Goal: Entertainment & Leisure: Consume media (video, audio)

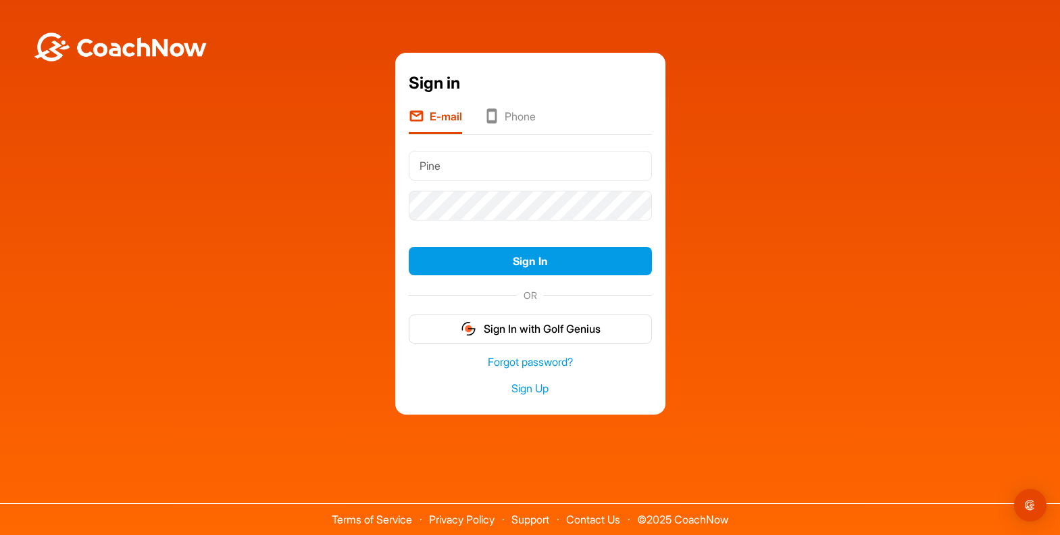
click at [499, 164] on input "Pine" at bounding box center [530, 166] width 243 height 30
drag, startPoint x: 466, startPoint y: 165, endPoint x: 291, endPoint y: 166, distance: 175.7
click at [291, 166] on div "Sign in E-mail Phone Pine Sign In OR Sign In with Golf Genius Forgot password? …" at bounding box center [530, 234] width 1047 height 362
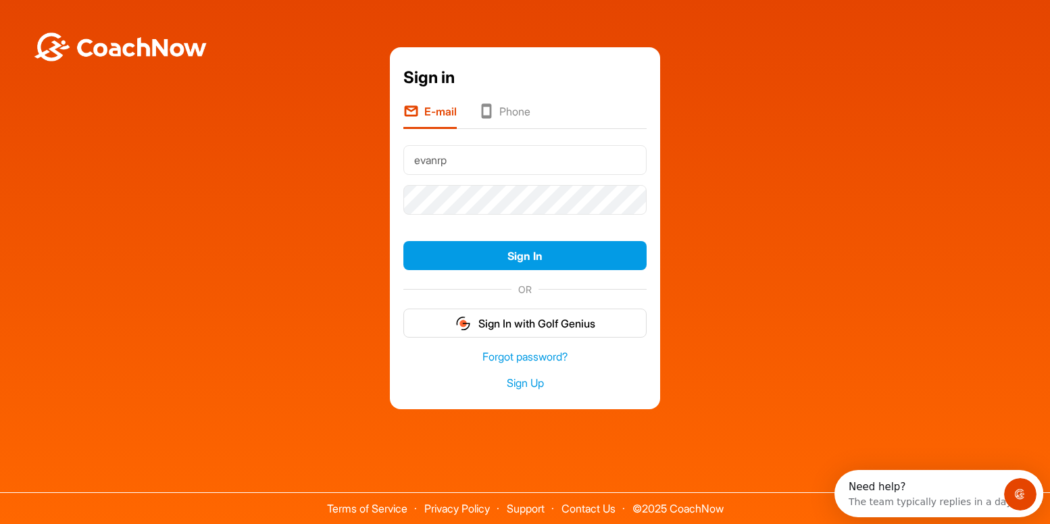
type input "[EMAIL_ADDRESS][DOMAIN_NAME]"
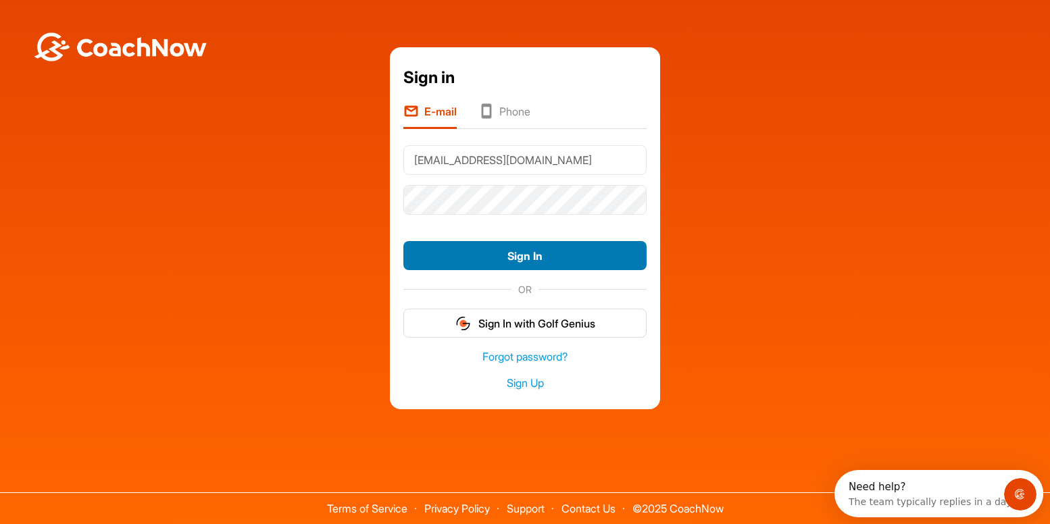
click at [528, 255] on button "Sign In" at bounding box center [524, 255] width 243 height 29
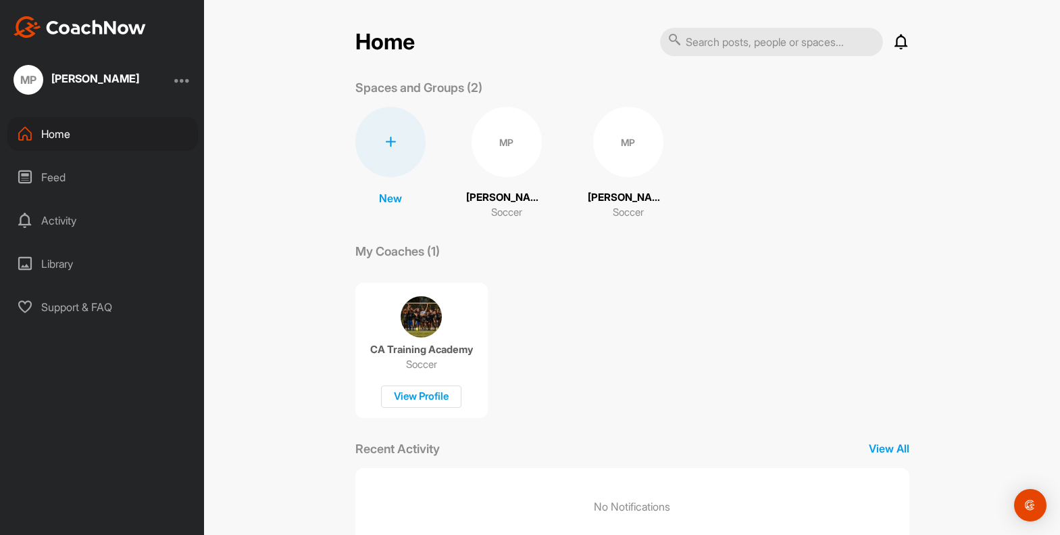
click at [422, 368] on p "Soccer" at bounding box center [421, 365] width 31 height 14
click at [87, 172] on div "Feed" at bounding box center [102, 177] width 191 height 34
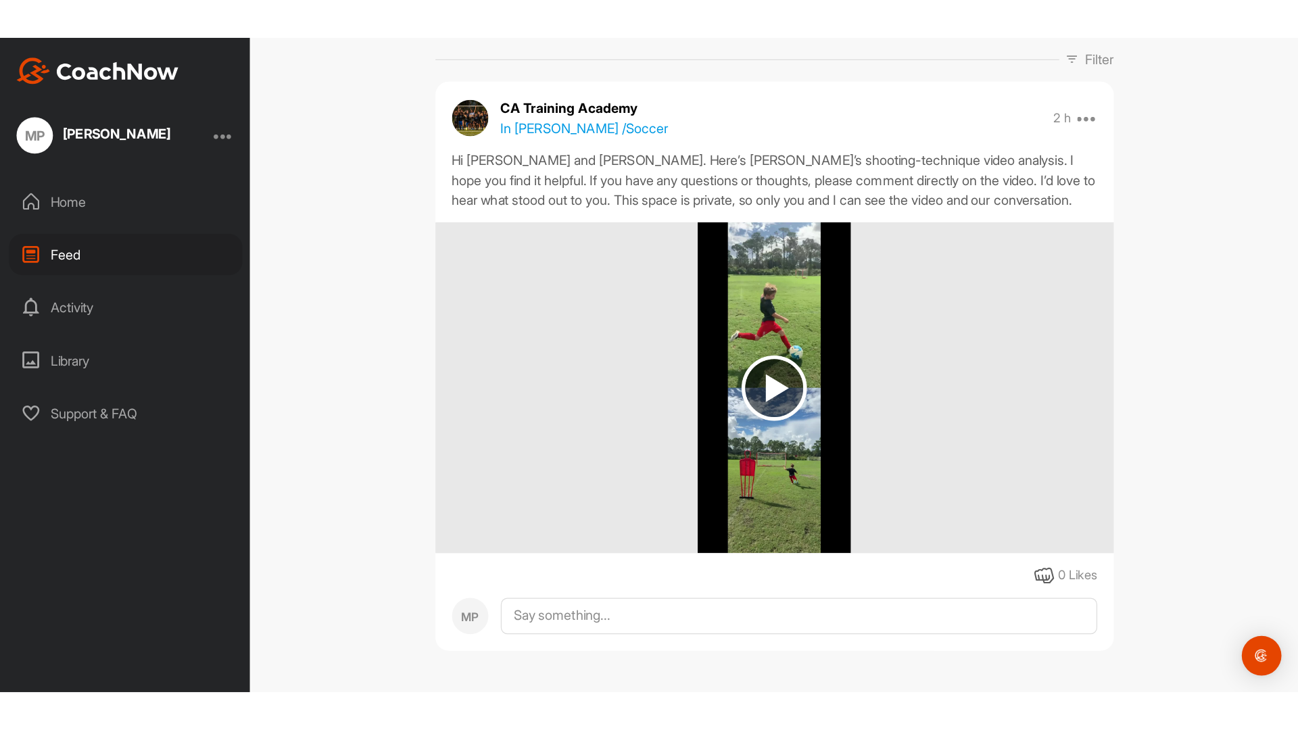
scroll to position [143, 0]
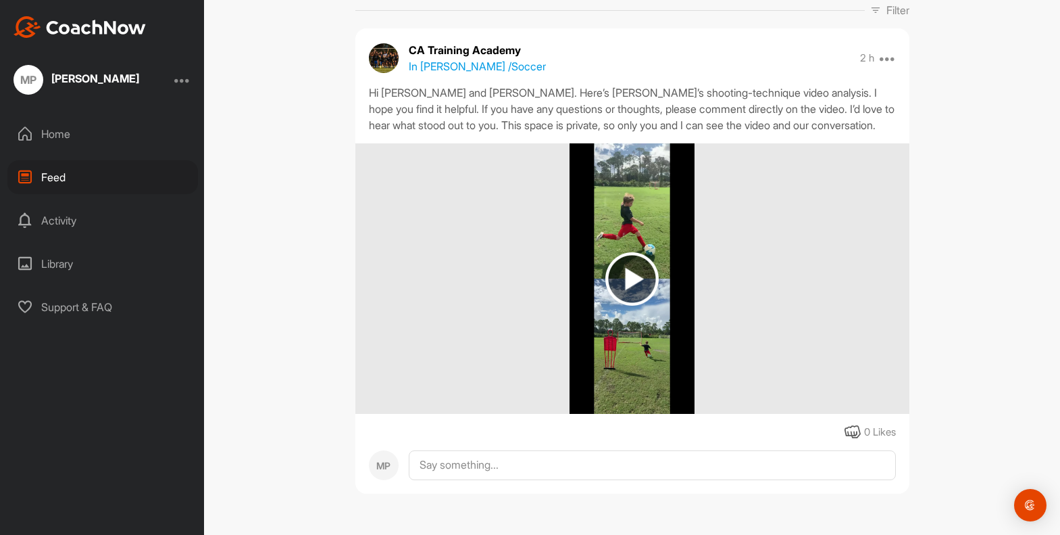
click at [630, 268] on img at bounding box center [632, 278] width 53 height 53
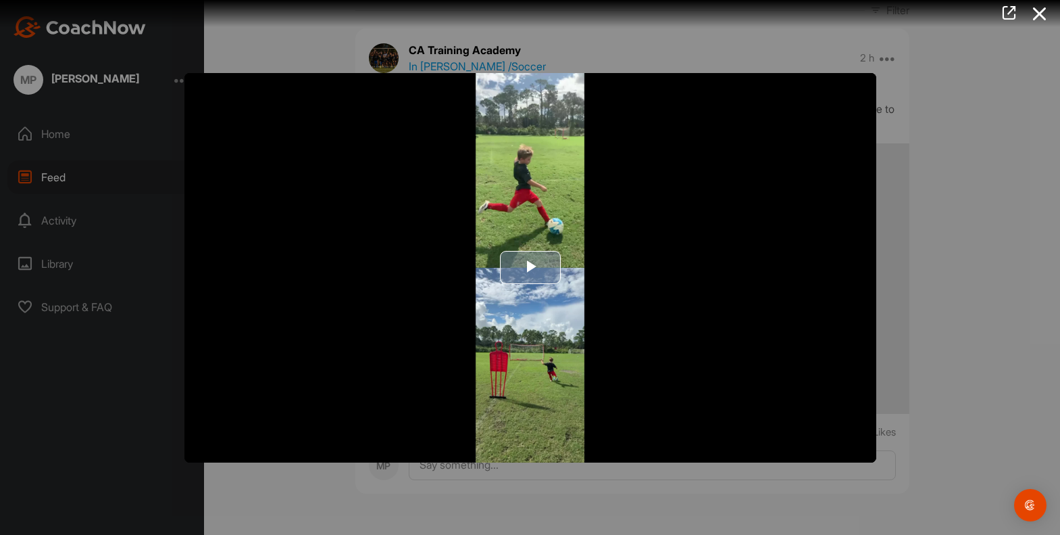
click at [531, 268] on span "Video Player" at bounding box center [531, 268] width 0 height 0
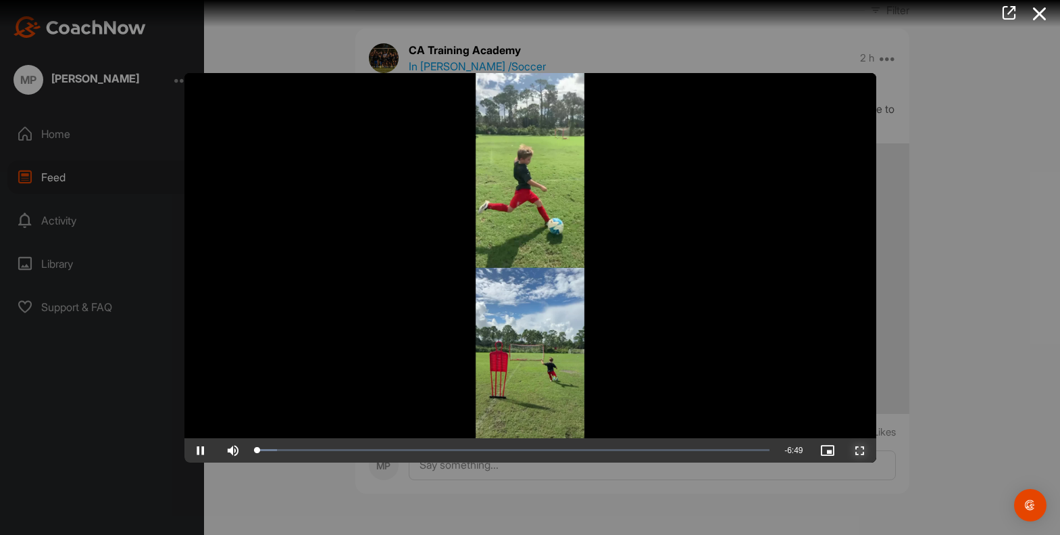
click at [861, 450] on span "Video Player" at bounding box center [860, 450] width 32 height 0
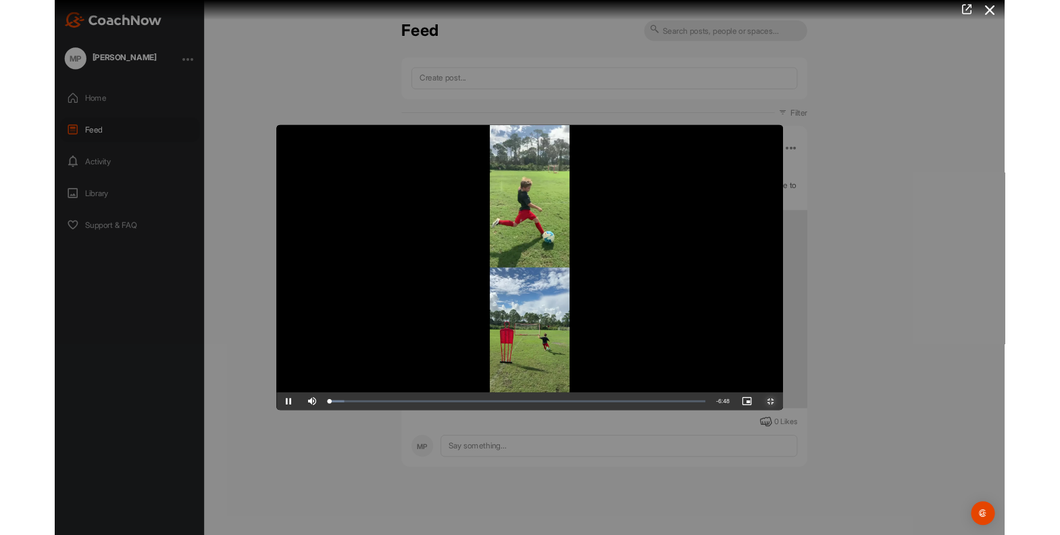
scroll to position [0, 0]
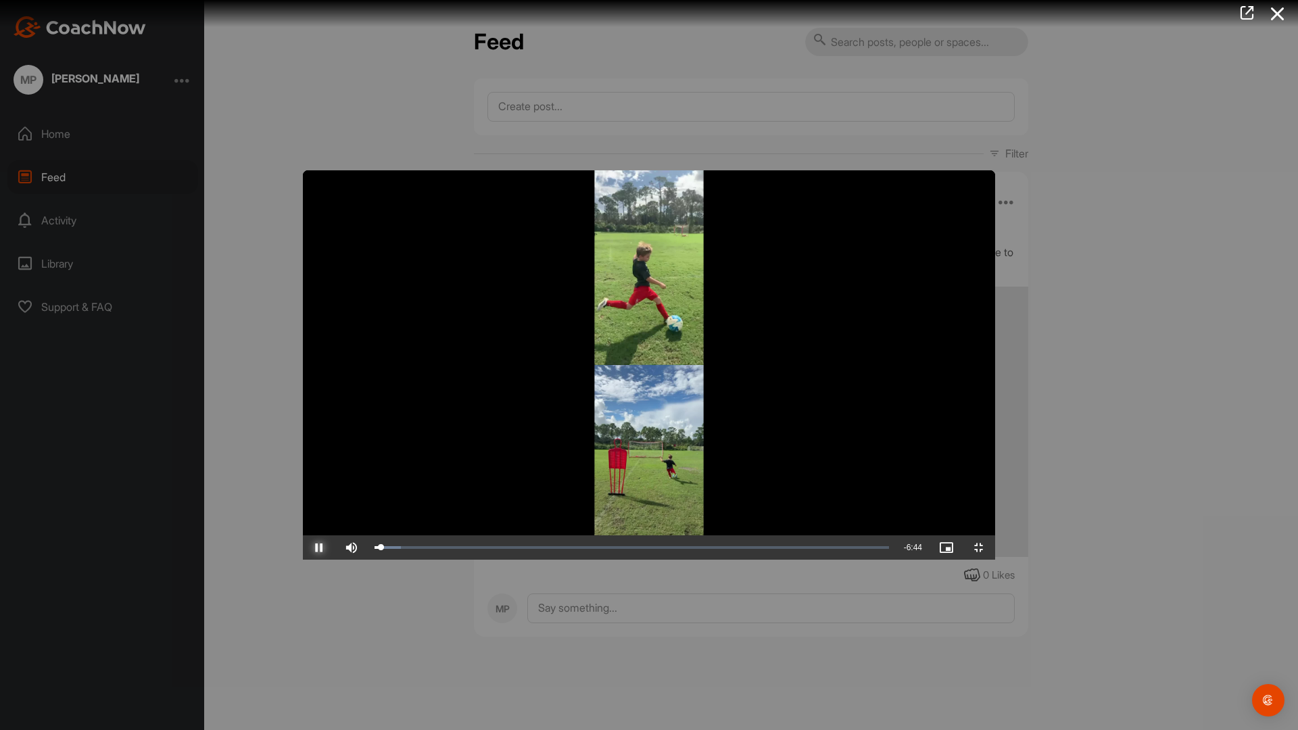
click at [303, 534] on span "Video Player" at bounding box center [319, 547] width 32 height 0
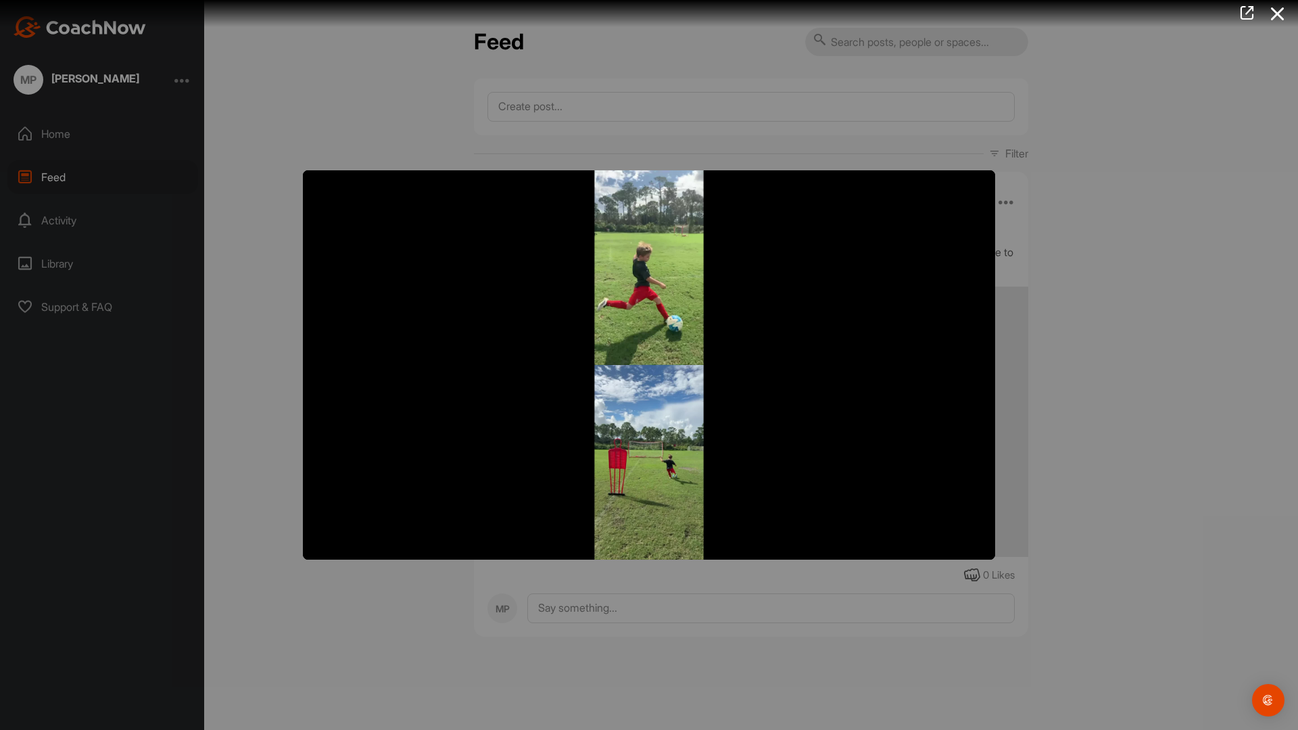
click at [303, 534] on button "Pause" at bounding box center [319, 547] width 32 height 24
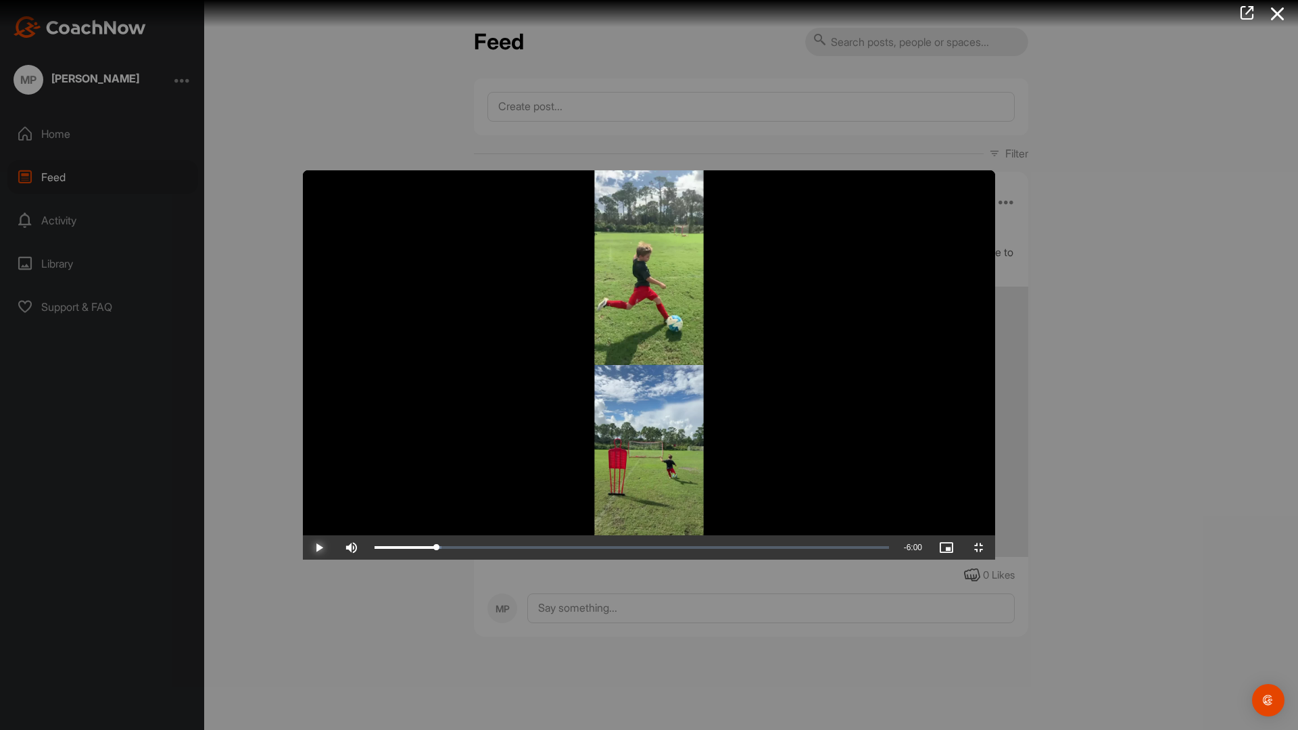
click at [303, 534] on span "Video Player" at bounding box center [319, 547] width 32 height 0
click at [303, 534] on button "Pause" at bounding box center [319, 547] width 32 height 24
click at [303, 534] on button "Play" at bounding box center [319, 547] width 32 height 24
click at [303, 534] on button "Pause" at bounding box center [319, 547] width 32 height 24
click at [303, 534] on button "Play" at bounding box center [319, 547] width 32 height 24
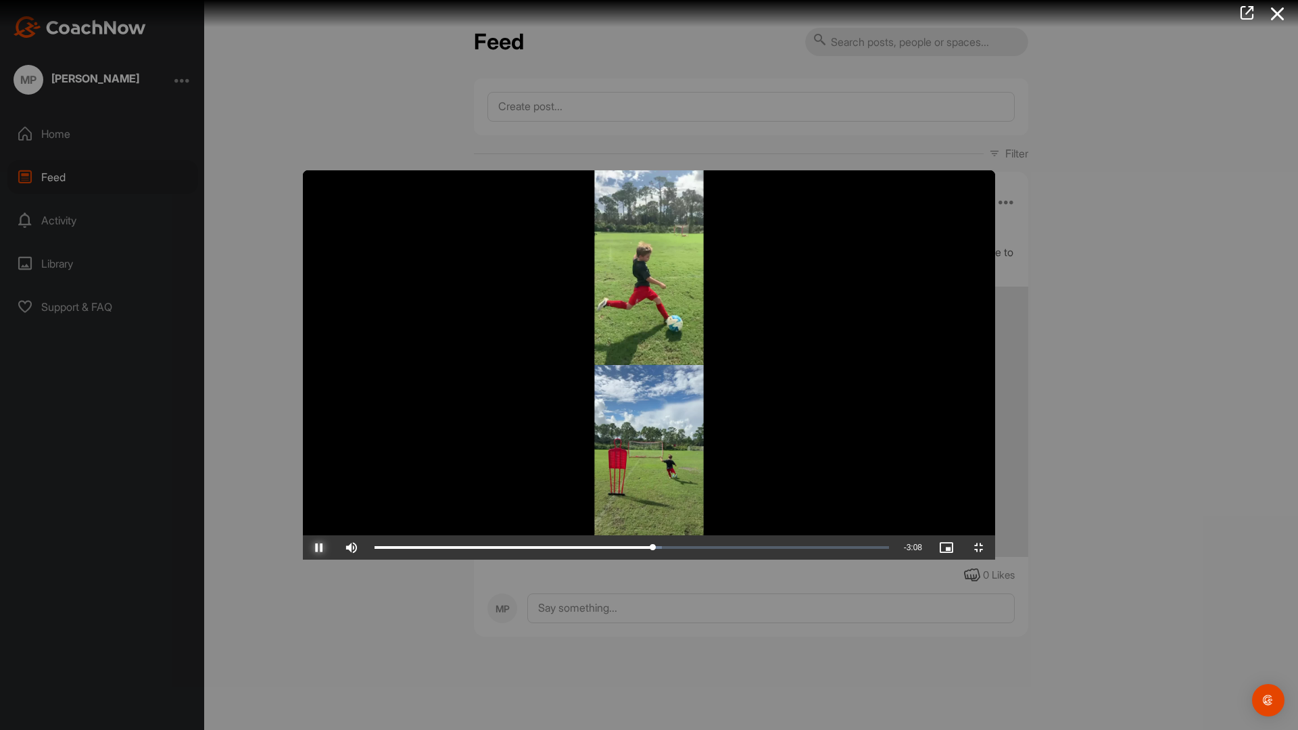
click at [303, 534] on button "Pause" at bounding box center [319, 547] width 32 height 24
click at [303, 534] on button "Play" at bounding box center [319, 547] width 32 height 24
click at [303, 534] on button "Pause" at bounding box center [319, 547] width 32 height 24
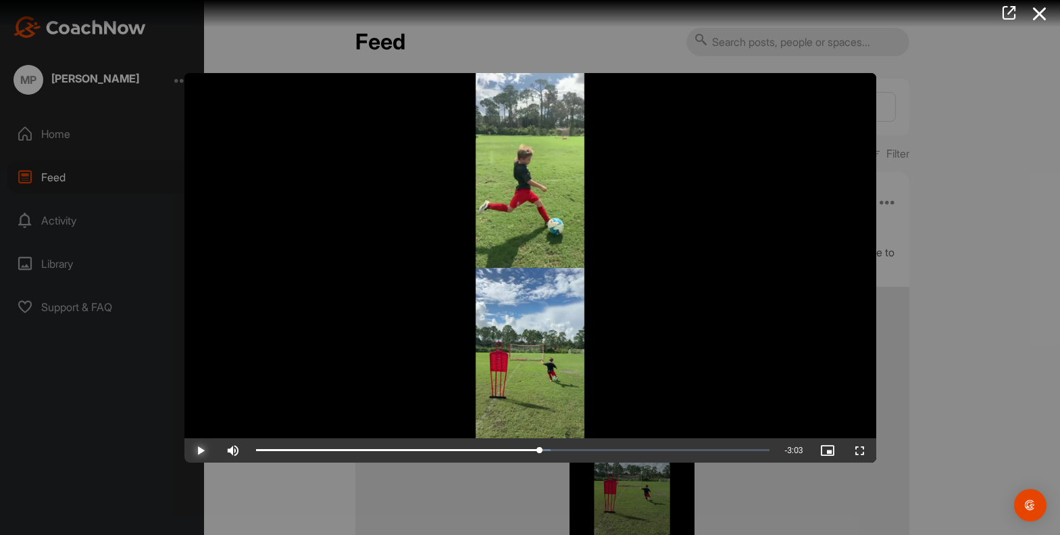
click at [208, 450] on span "Video Player" at bounding box center [201, 450] width 32 height 0
click at [860, 450] on span "Video Player" at bounding box center [860, 450] width 32 height 0
click at [1037, 82] on div at bounding box center [530, 267] width 1060 height 535
